Goal: Task Accomplishment & Management: Manage account settings

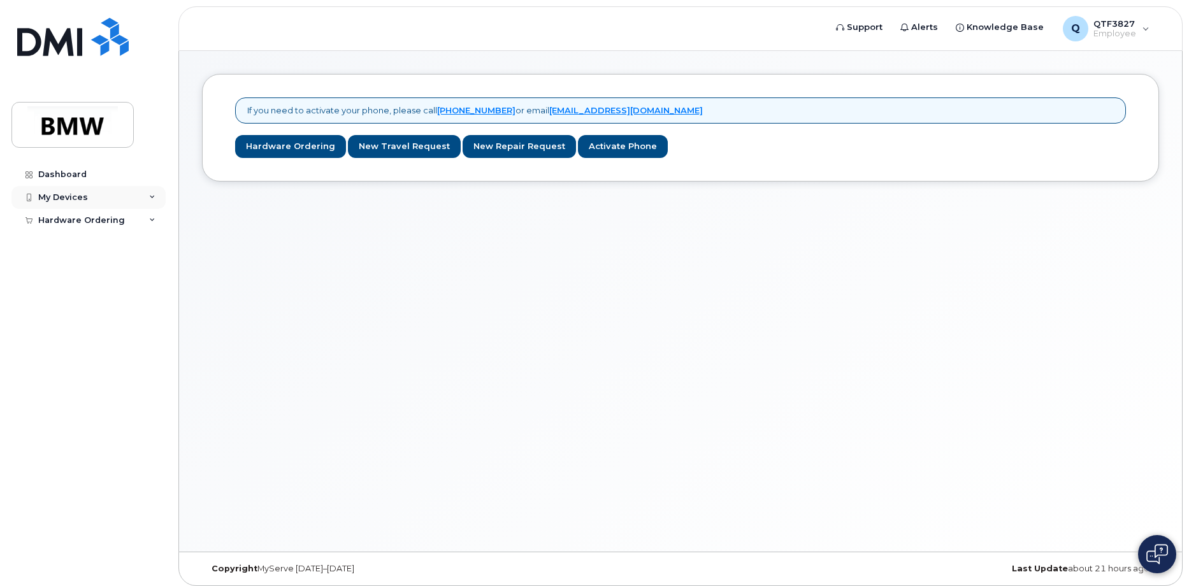
click at [152, 200] on icon at bounding box center [152, 197] width 6 height 6
click at [121, 215] on link "Add Device" at bounding box center [100, 221] width 132 height 24
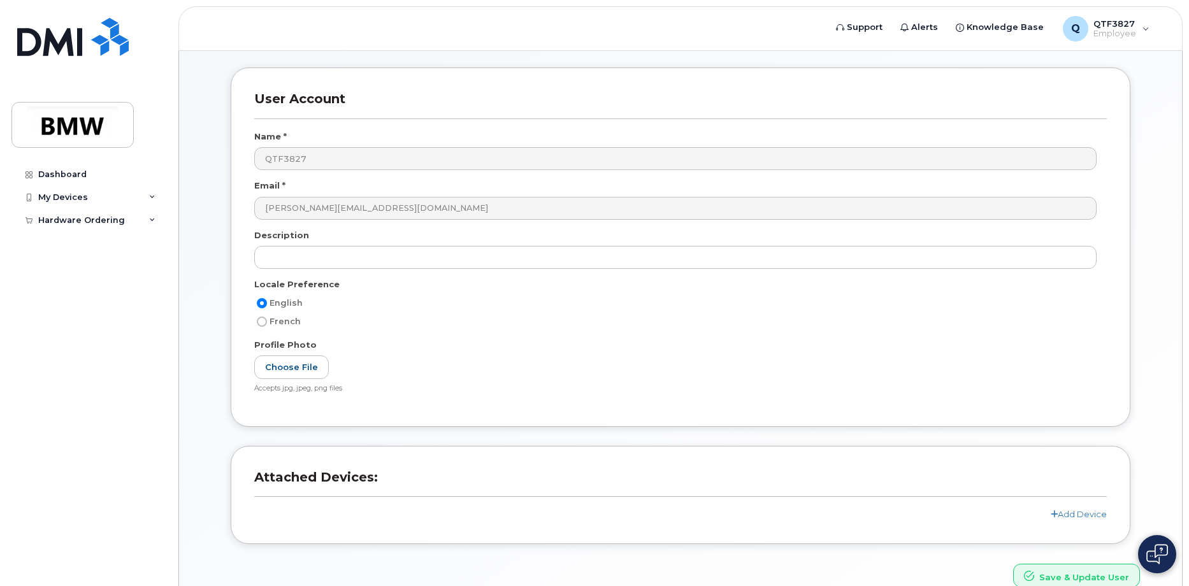
scroll to position [115, 0]
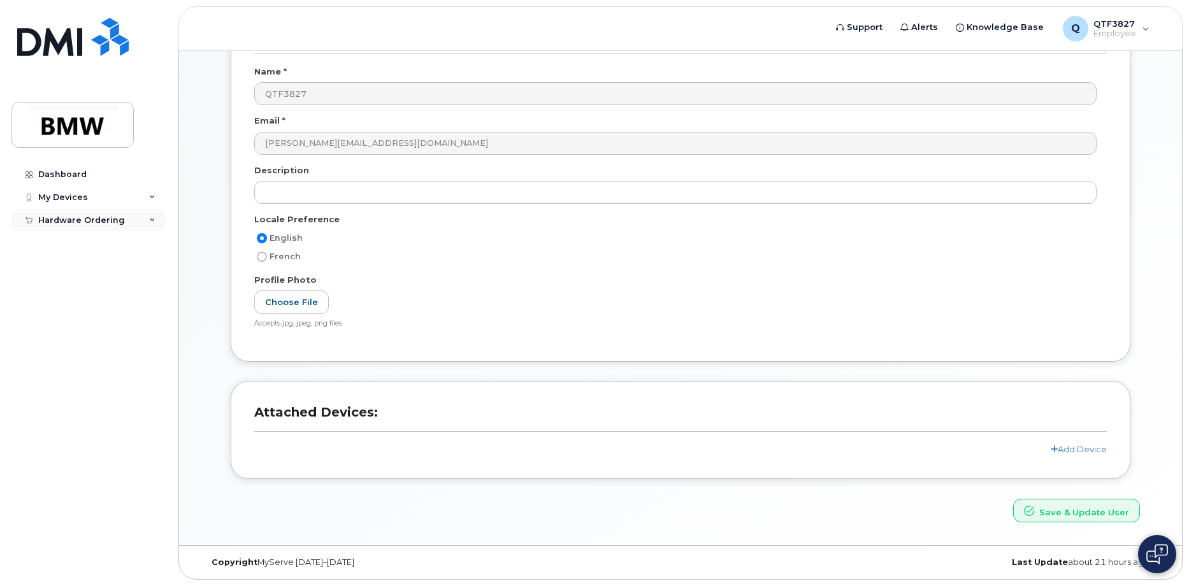
click at [146, 220] on div "Hardware Ordering" at bounding box center [88, 220] width 154 height 23
click at [129, 178] on link "Dashboard" at bounding box center [88, 174] width 154 height 23
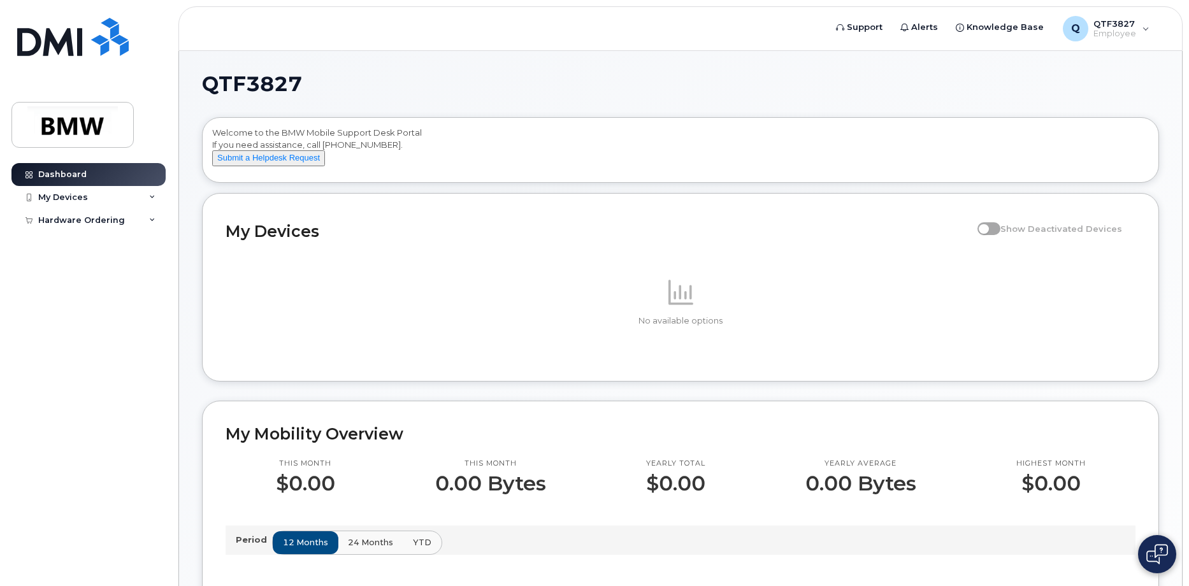
click at [345, 303] on p at bounding box center [681, 292] width 910 height 31
click at [679, 307] on span at bounding box center [680, 292] width 31 height 31
